Goal: Task Accomplishment & Management: Use online tool/utility

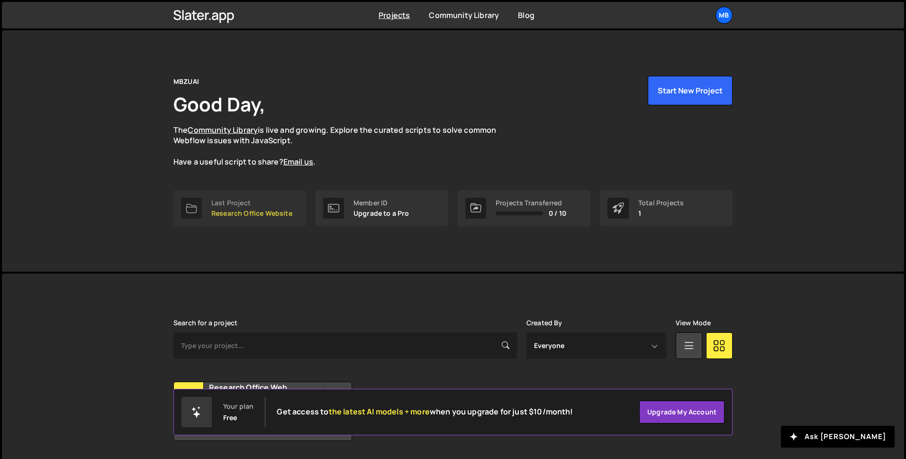
click at [281, 204] on div "Last Project" at bounding box center [251, 203] width 81 height 8
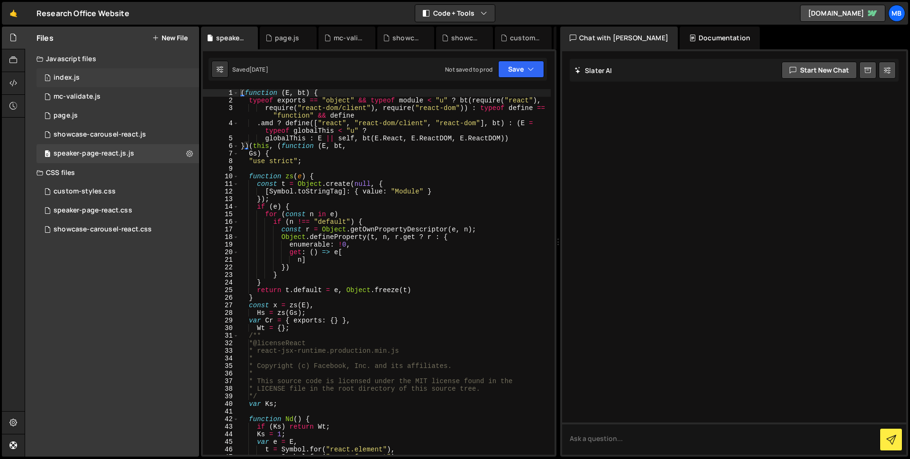
click at [125, 82] on div "1 index.js 0" at bounding box center [117, 77] width 163 height 19
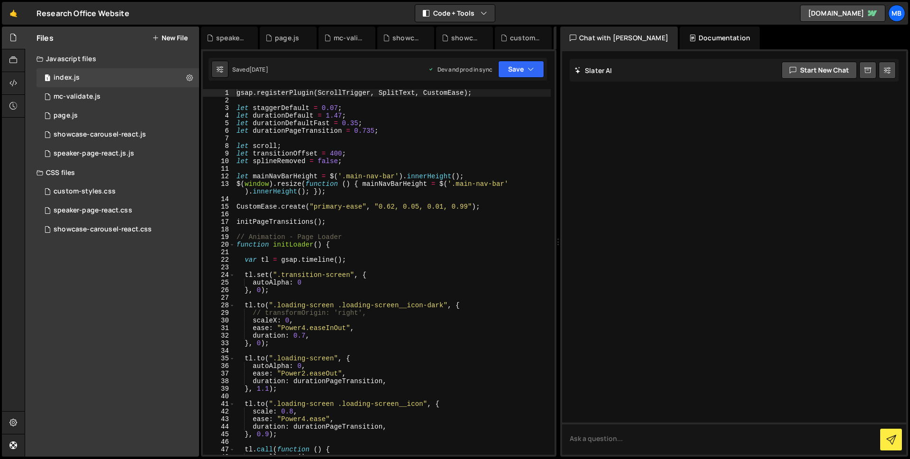
click at [383, 224] on div "gsap . registerPlugin ( ScrollTrigger , SplitText , CustomEase ) ; let staggerD…" at bounding box center [393, 279] width 316 height 381
type textarea "});"
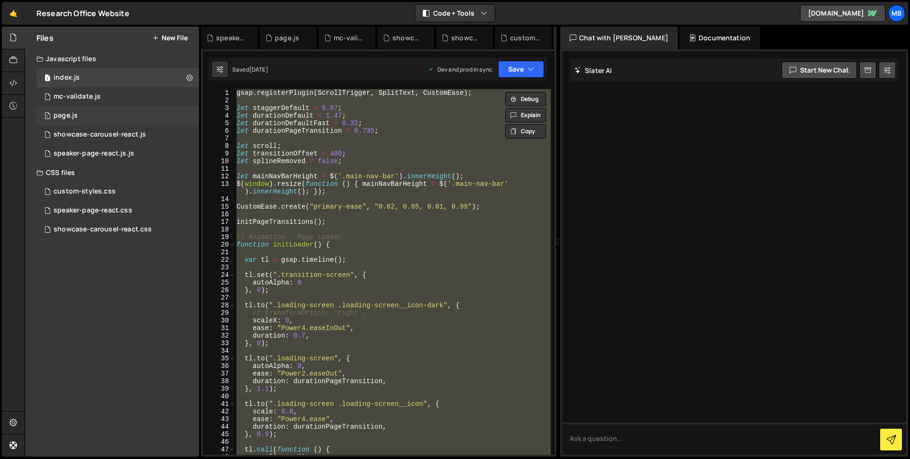
click at [105, 113] on div "1 page.js 0" at bounding box center [117, 115] width 163 height 19
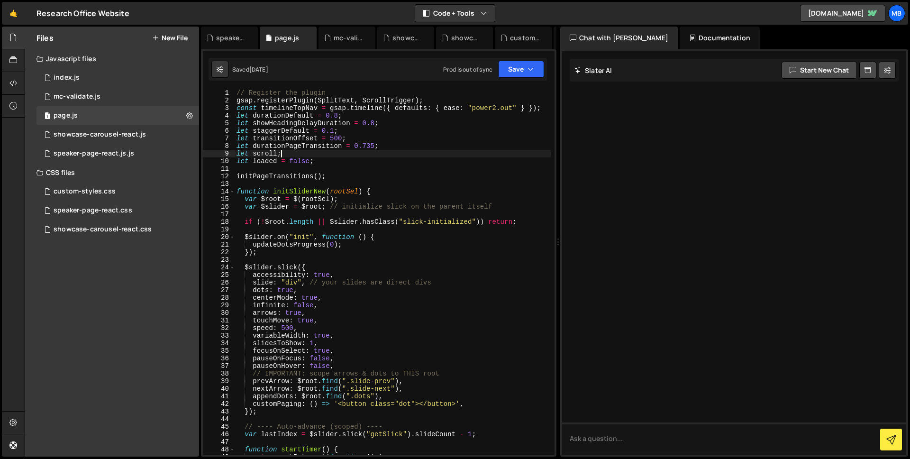
click at [329, 150] on div "// Register the plugin gsap . registerPlugin ( SplitText , ScrollTrigger ) ; co…" at bounding box center [393, 279] width 316 height 381
type textarea "showBubblesWhenScrolled();"
